Goal: Task Accomplishment & Management: Use online tool/utility

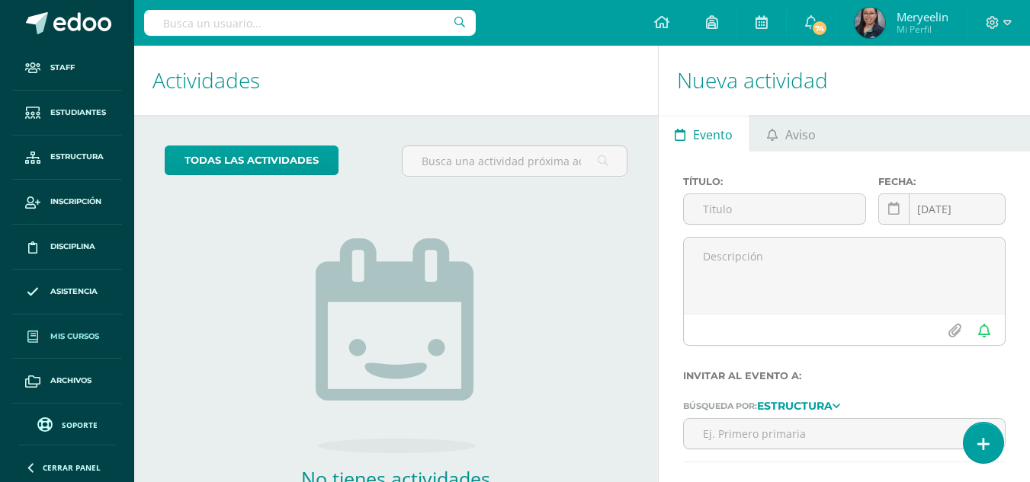
scroll to position [43, 0]
click at [69, 388] on span "Reportes" at bounding box center [71, 383] width 42 height 12
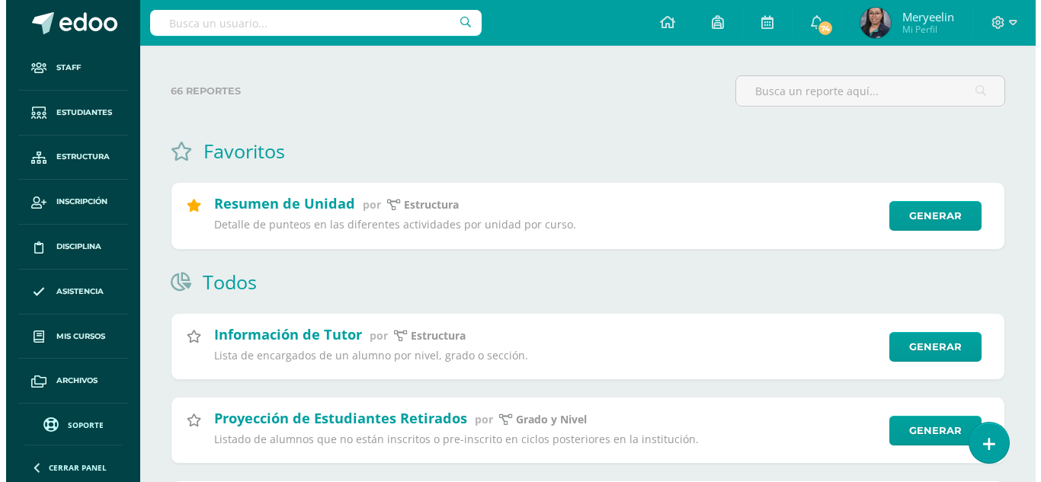
scroll to position [44, 0]
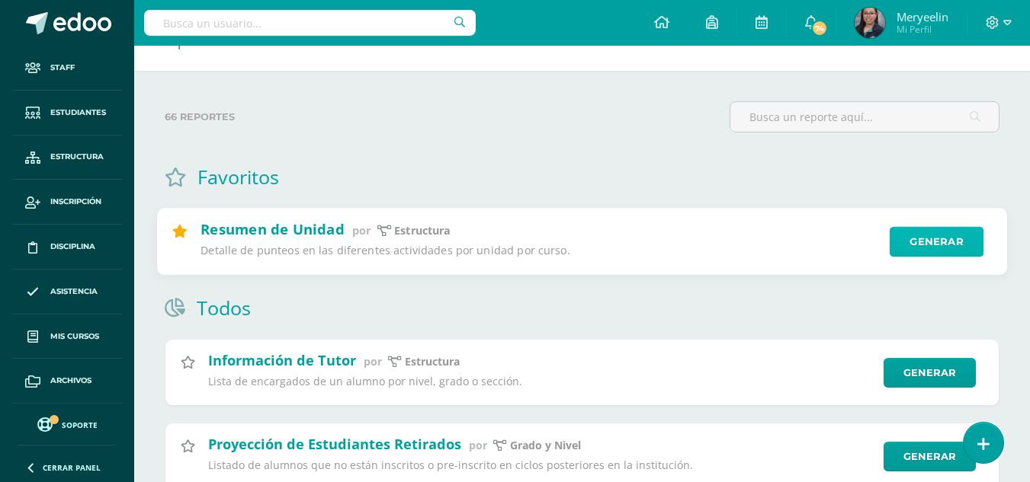
click at [915, 232] on link "Generar" at bounding box center [937, 242] width 94 height 30
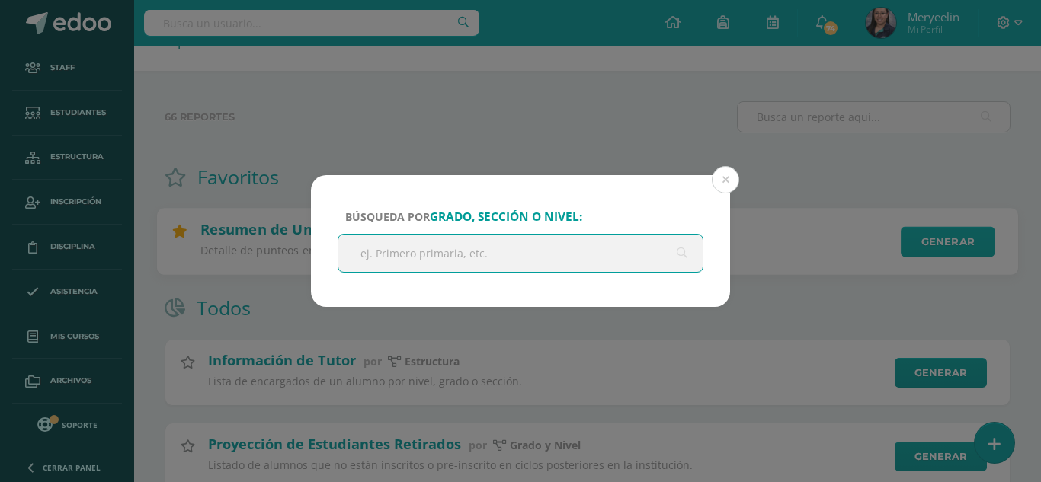
type input "p"
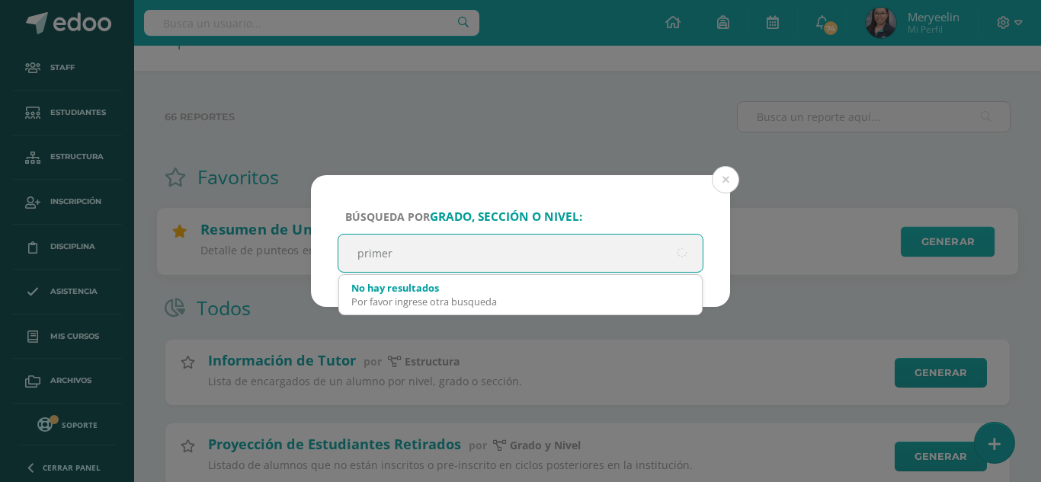
type input "primero"
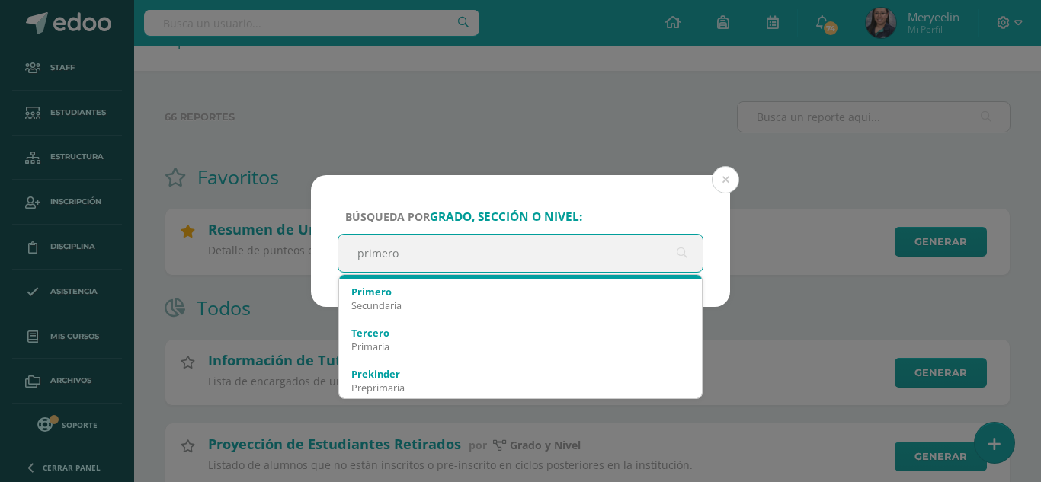
scroll to position [122, 0]
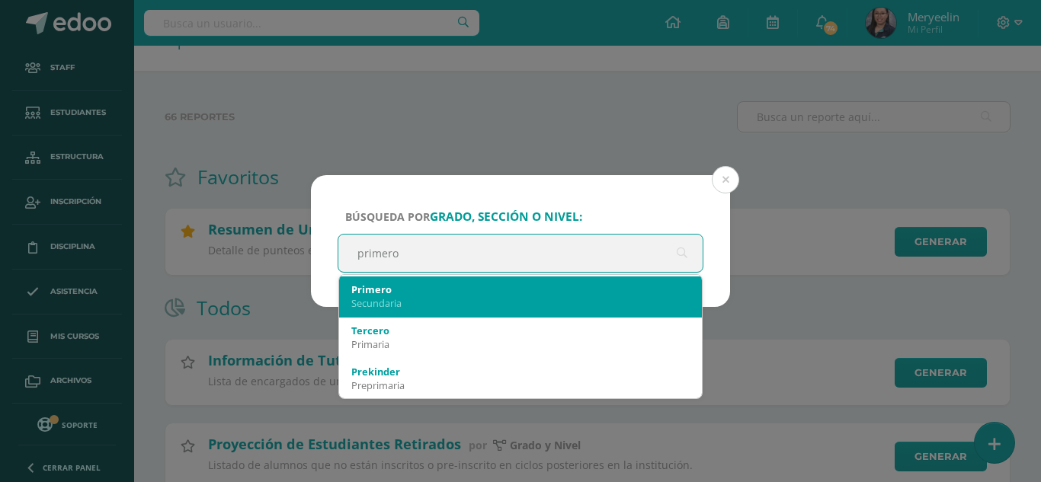
click at [487, 301] on div "Secundaria" at bounding box center [520, 304] width 338 height 14
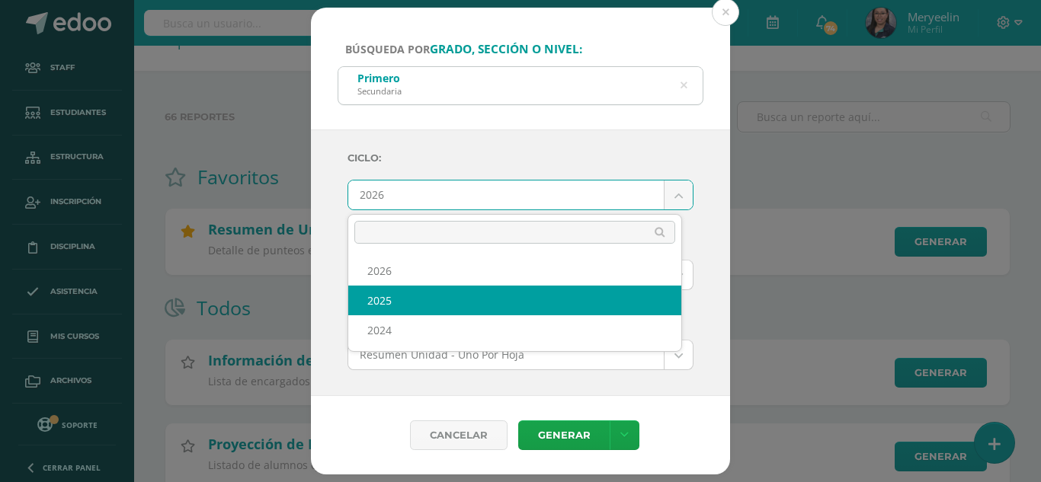
select select "2"
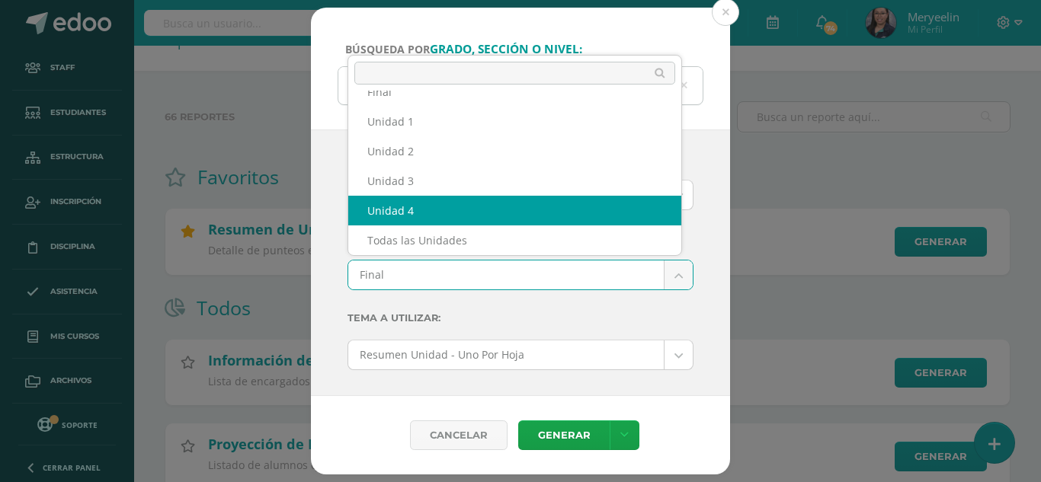
select select "Unidad 4"
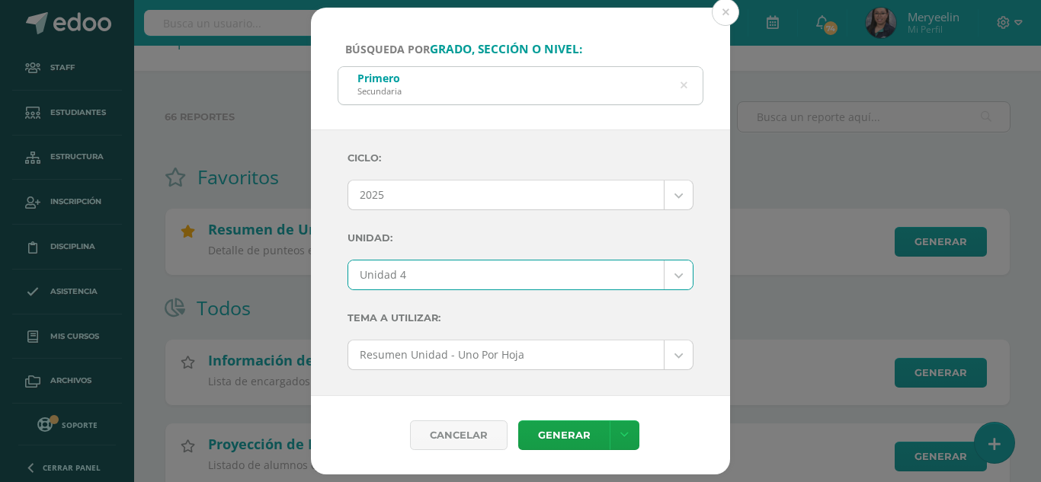
click at [691, 320] on div "Ciclo: 2025 2026 2025 2024 Unidad: Unidad 4 Final Unidad 1 Unidad 2 Unidad 3 Un…" at bounding box center [520, 264] width 419 height 268
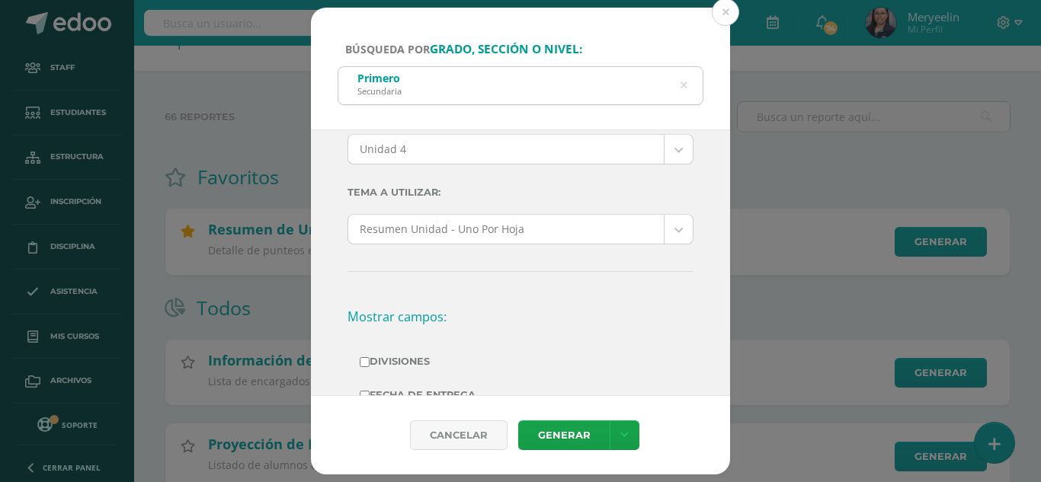
scroll to position [127, 0]
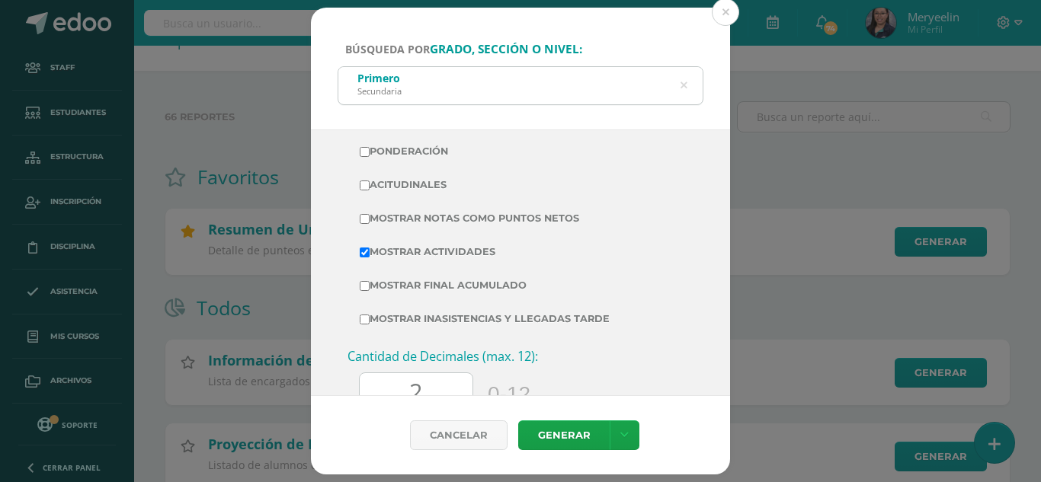
scroll to position [406, 0]
click at [368, 284] on input "Mostrar Final Acumulado" at bounding box center [365, 284] width 10 height 10
checkbox input "true"
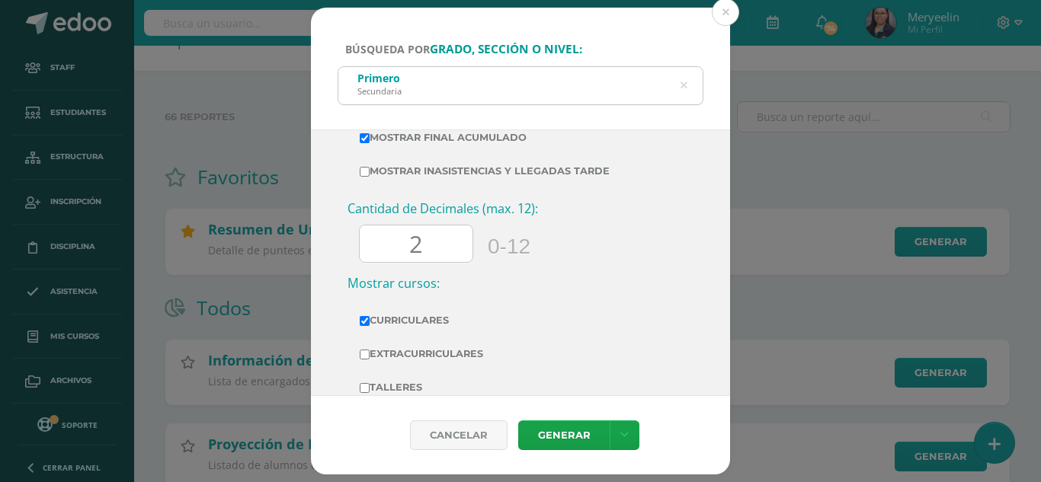
scroll to position [584, 0]
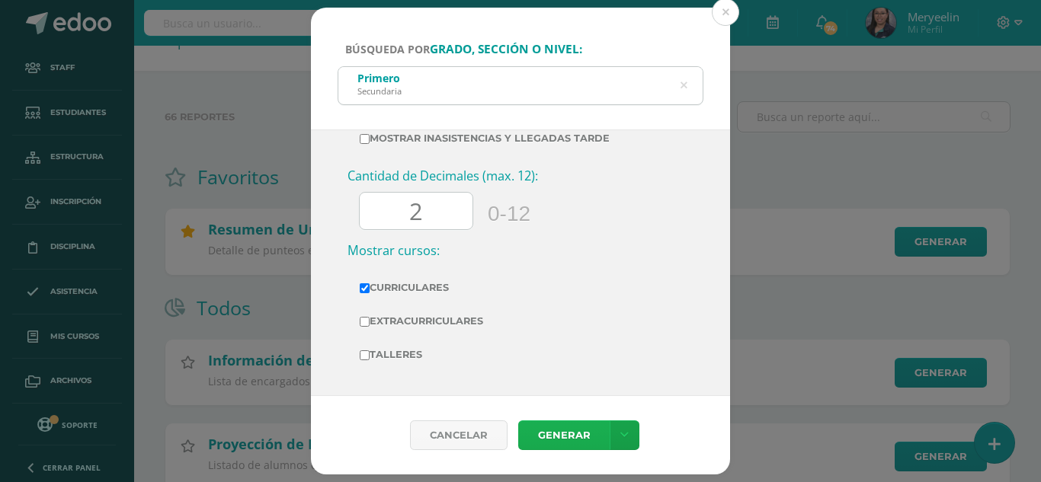
click at [576, 435] on link "Generar" at bounding box center [563, 436] width 91 height 30
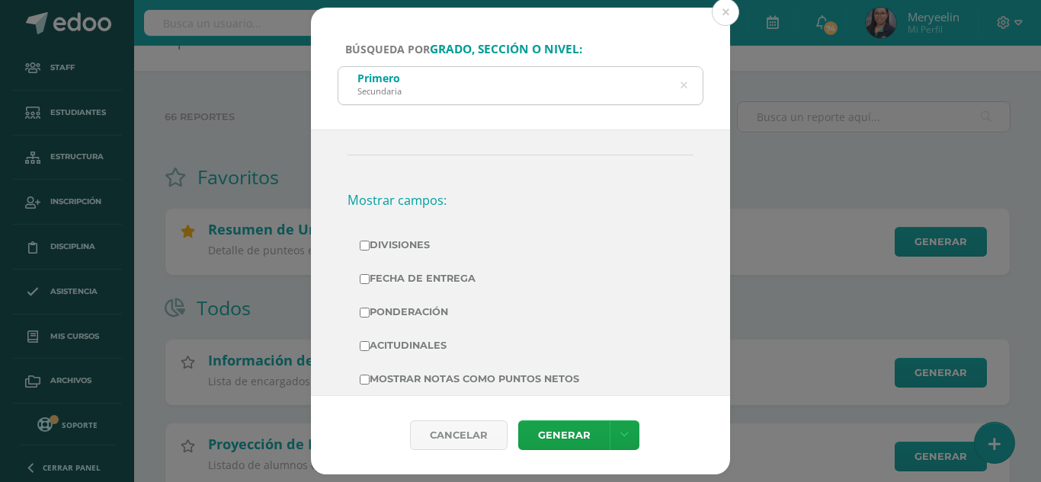
scroll to position [0, 0]
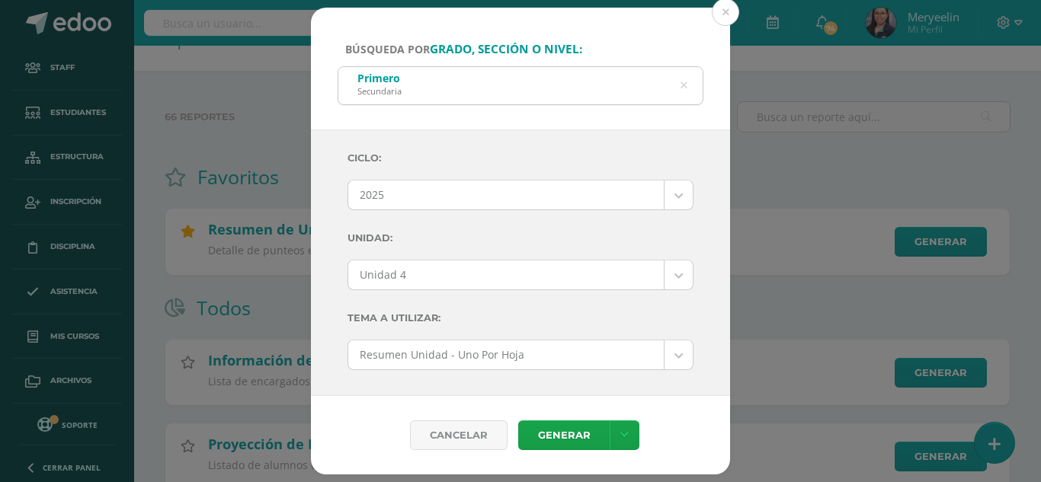
click at [686, 88] on icon at bounding box center [684, 85] width 7 height 39
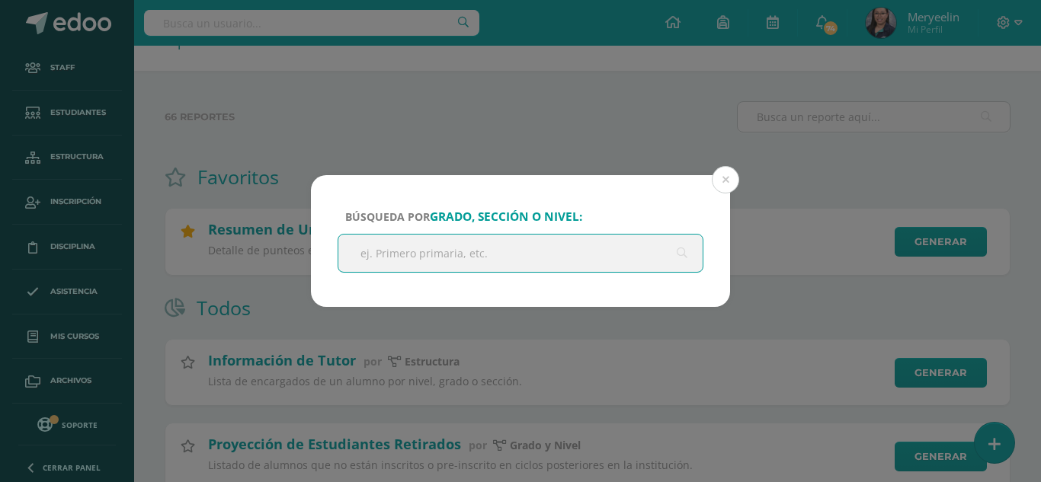
click at [588, 253] on input "text" at bounding box center [520, 253] width 364 height 37
type input "segundo"
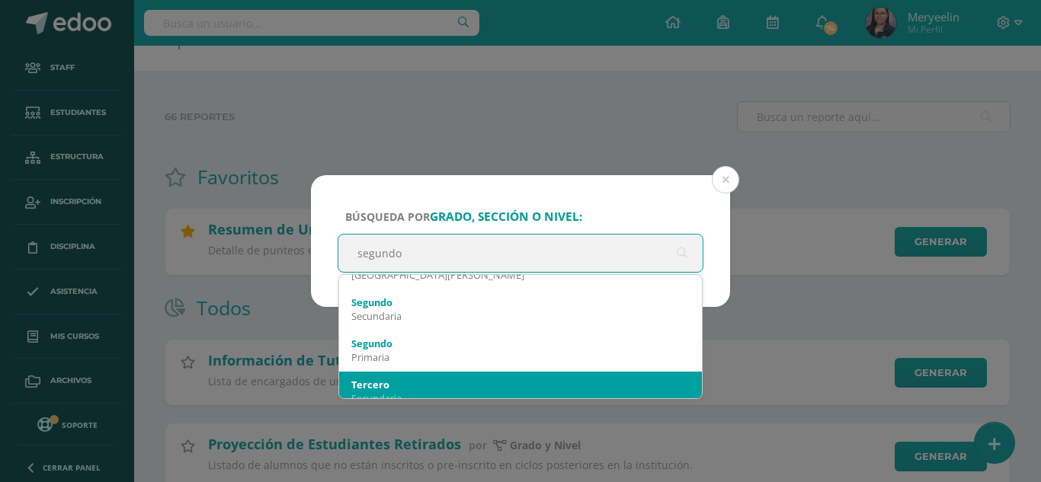
scroll to position [24, 0]
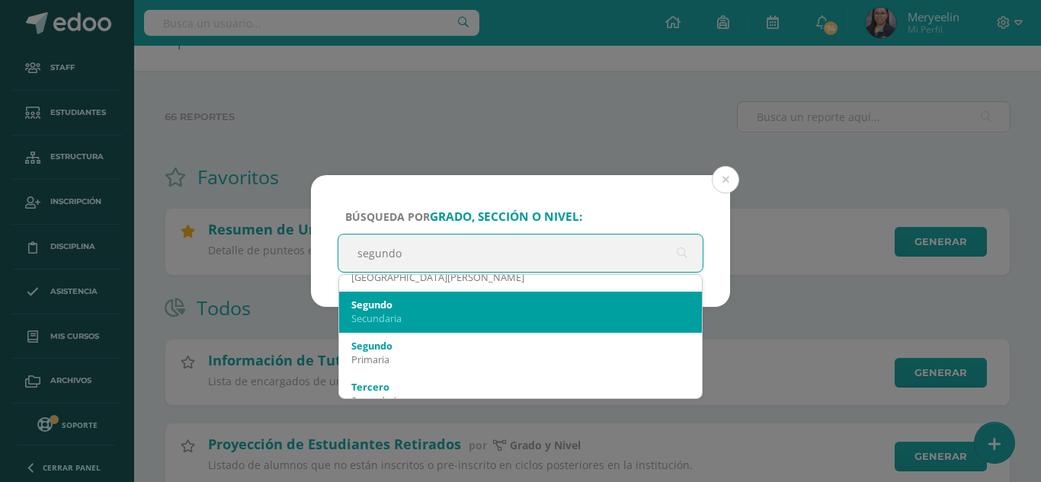
click at [519, 314] on div "Secundaria" at bounding box center [520, 319] width 338 height 14
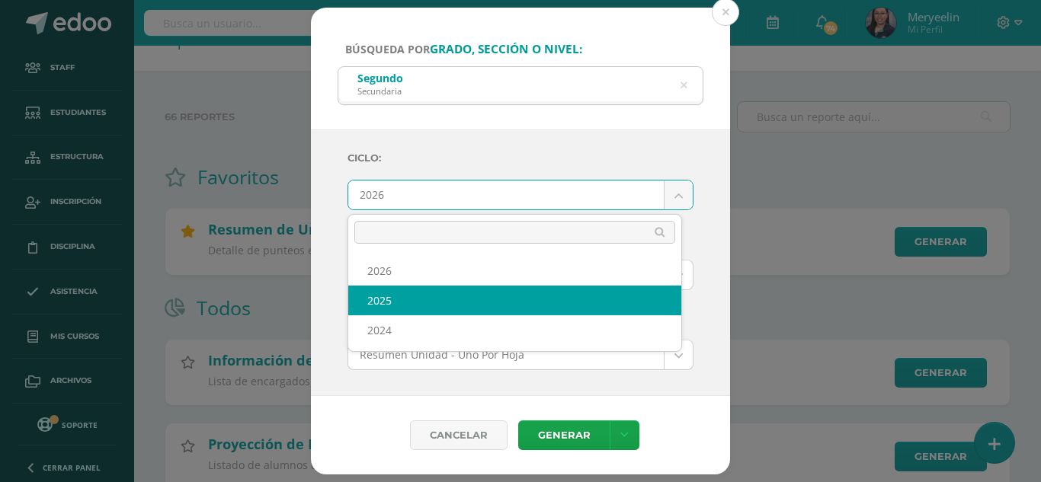
select select "2"
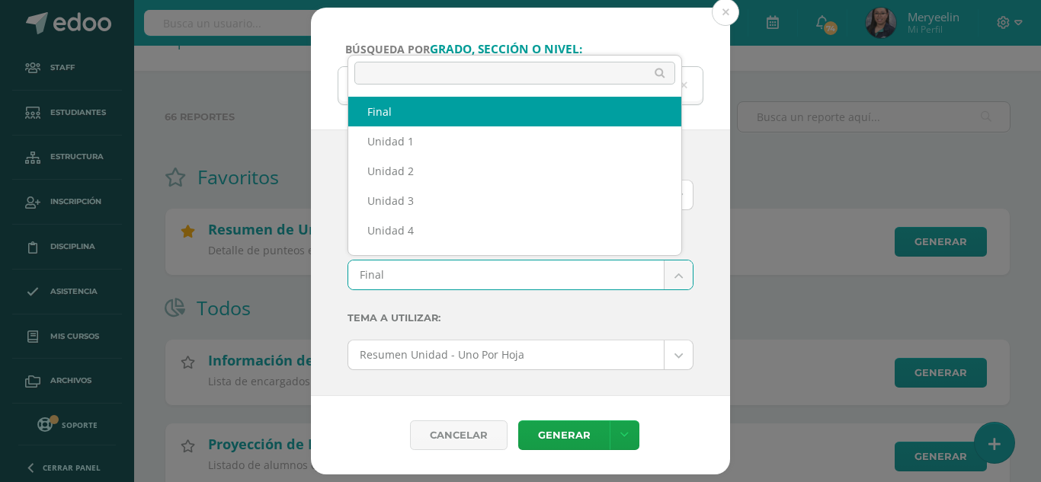
scroll to position [20, 0]
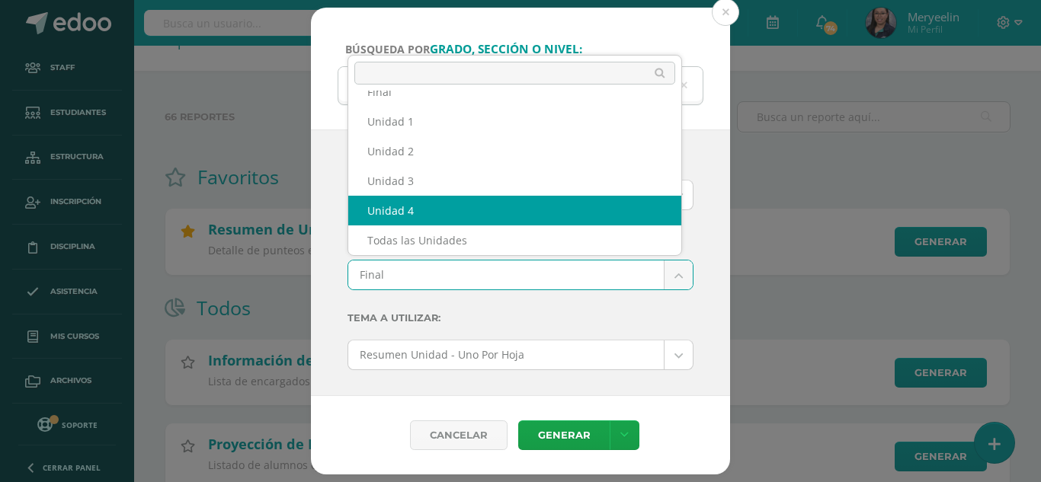
select select "Unidad 4"
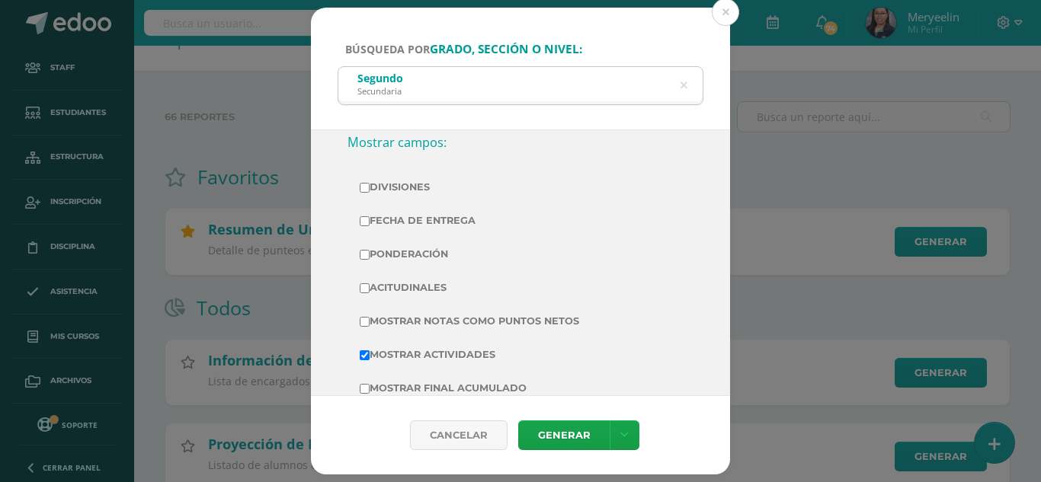
scroll to position [358, 0]
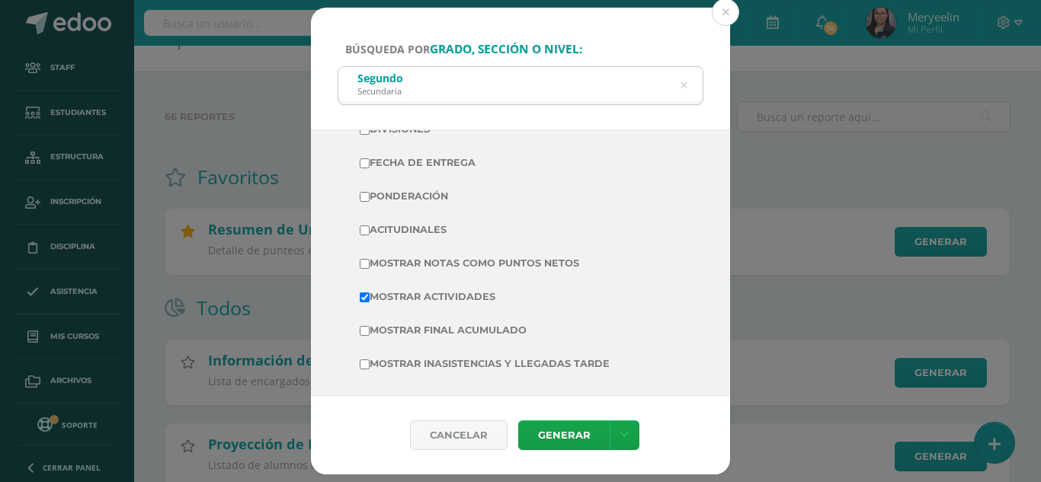
click at [361, 332] on input "Mostrar Final Acumulado" at bounding box center [365, 331] width 10 height 10
checkbox input "true"
click at [569, 431] on link "Generar" at bounding box center [563, 436] width 91 height 30
click at [479, 79] on div "Segundo Secundaria" at bounding box center [520, 84] width 364 height 34
click at [687, 79] on icon at bounding box center [684, 85] width 7 height 39
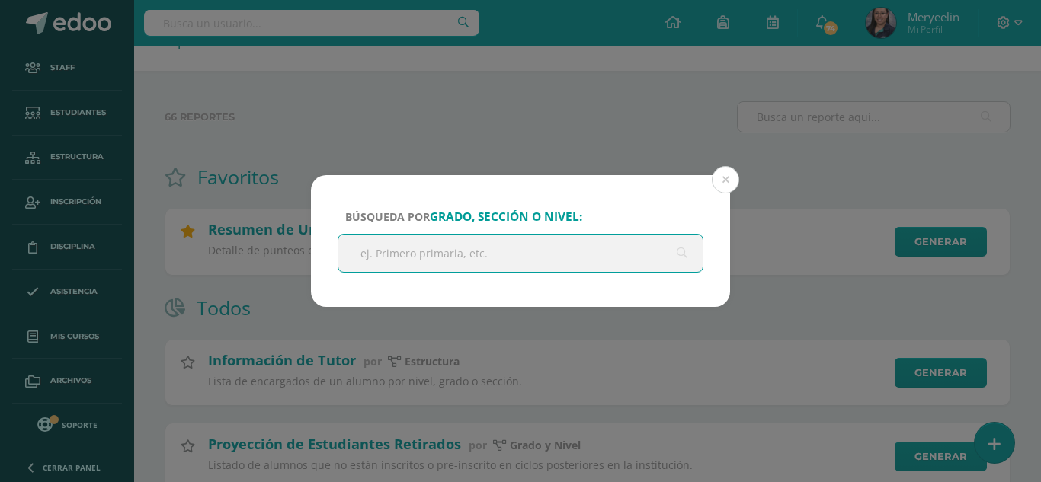
click at [492, 264] on input "text" at bounding box center [520, 253] width 364 height 37
type input "tercero"
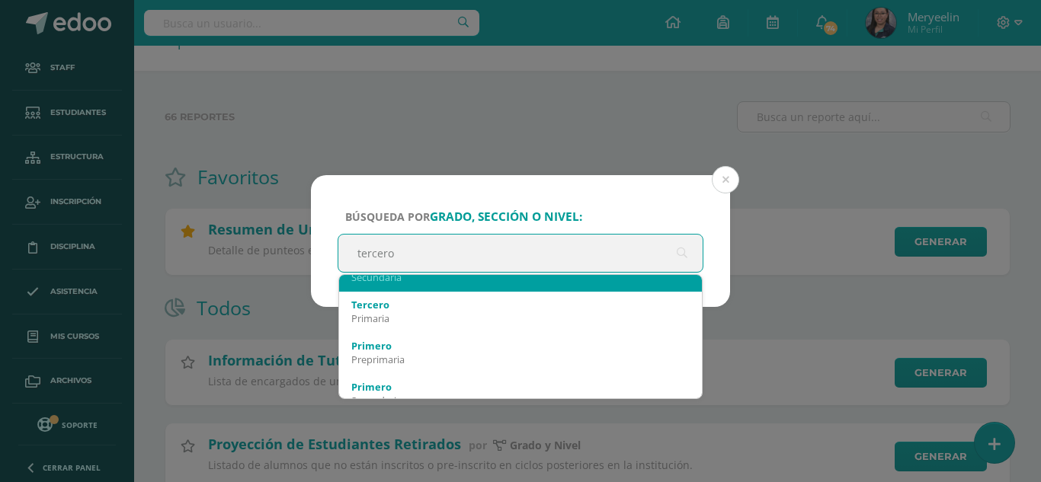
click at [449, 280] on div "Secundaria" at bounding box center [520, 278] width 338 height 14
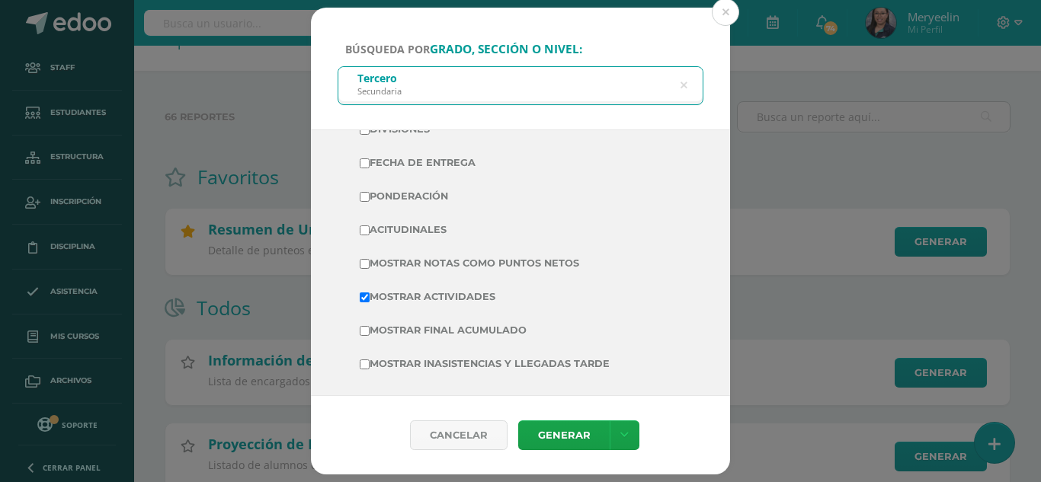
click at [452, 329] on label "Mostrar Final Acumulado" at bounding box center [521, 330] width 322 height 21
click at [370, 329] on input "Mostrar Final Acumulado" at bounding box center [365, 331] width 10 height 10
checkbox input "true"
click at [594, 427] on link "Generar" at bounding box center [563, 436] width 91 height 30
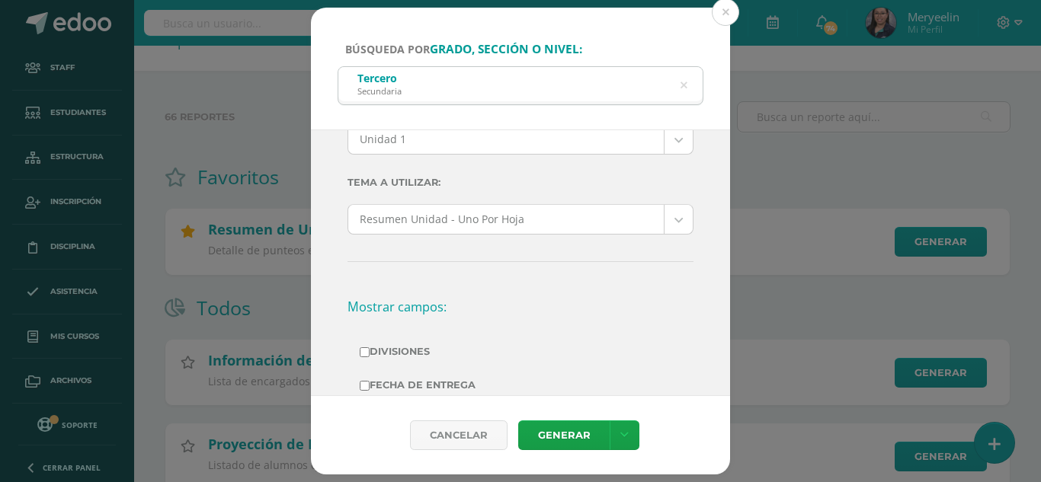
scroll to position [0, 0]
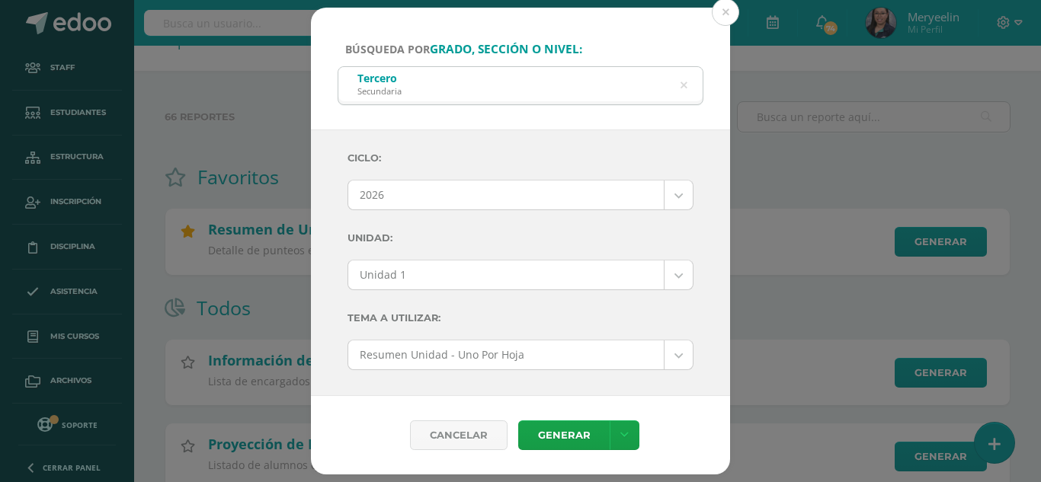
click at [528, 225] on label "Unidad:" at bounding box center [521, 238] width 346 height 31
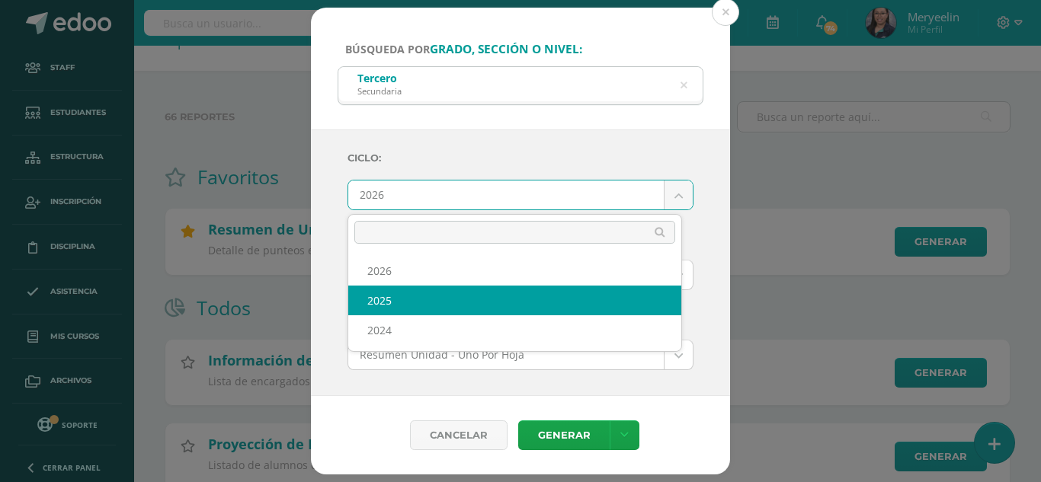
select select "2"
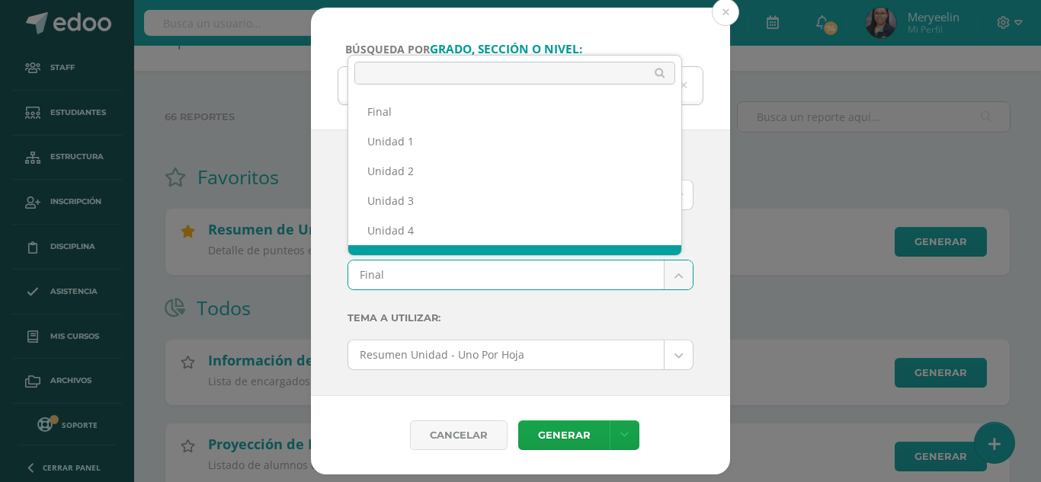
scroll to position [20, 0]
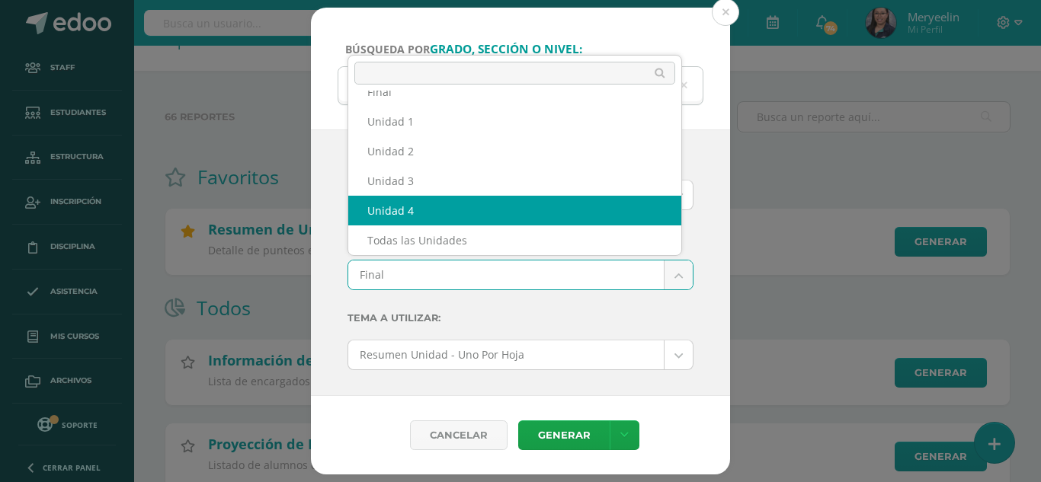
select select "Unidad 4"
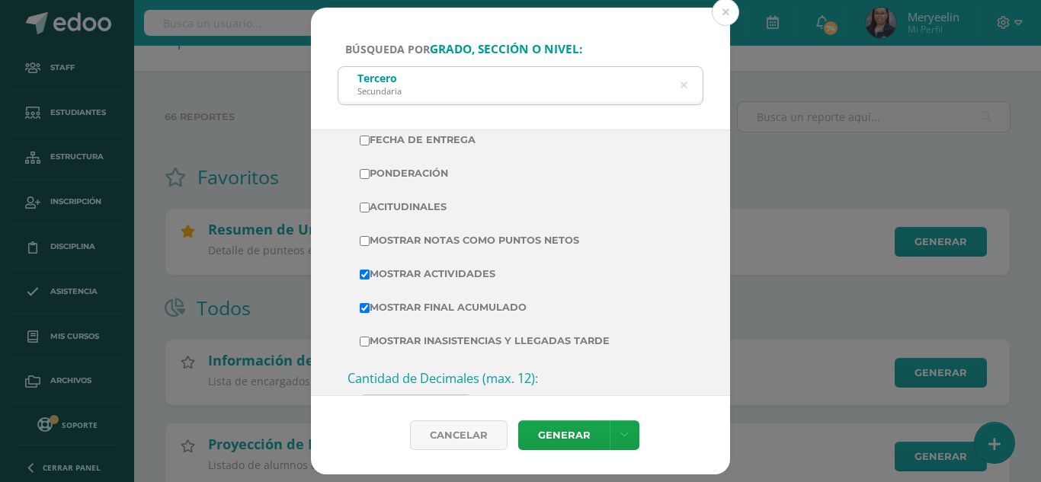
scroll to position [584, 0]
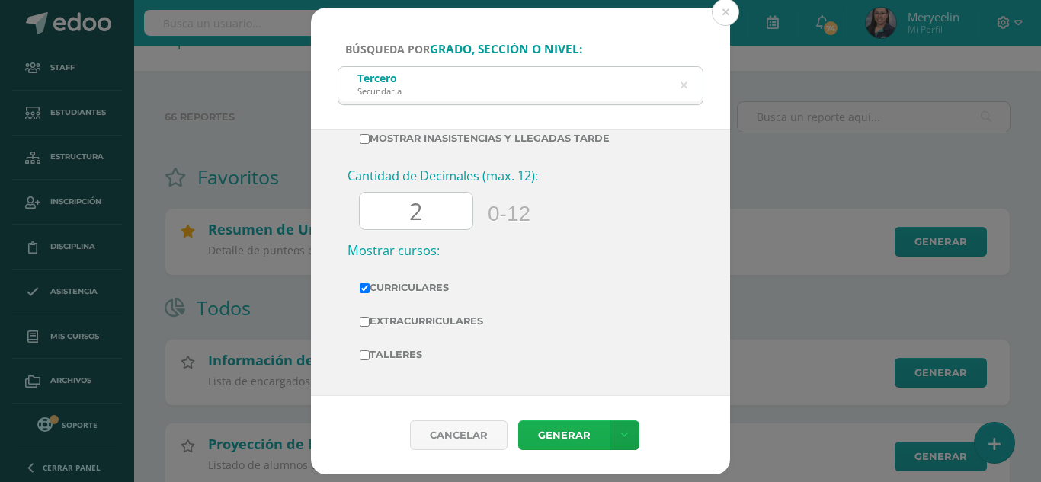
click at [566, 435] on link "Generar" at bounding box center [563, 436] width 91 height 30
